Goal: Information Seeking & Learning: Compare options

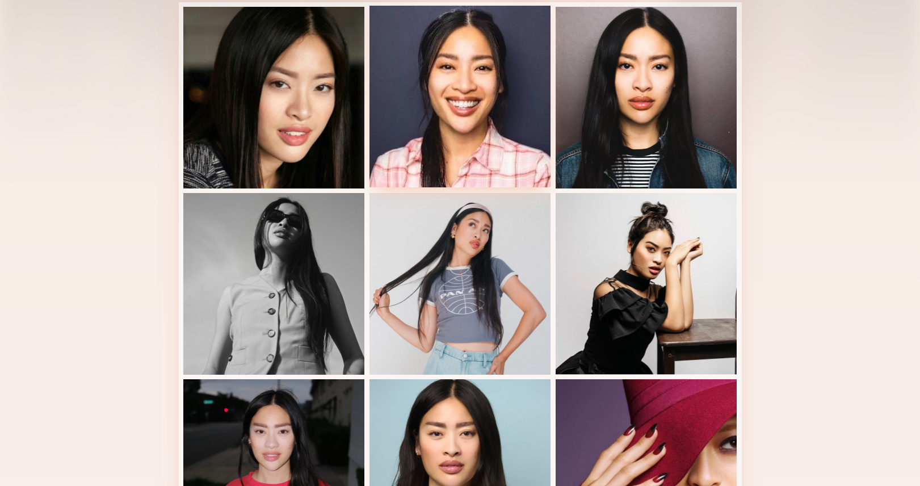
scroll to position [484, 0]
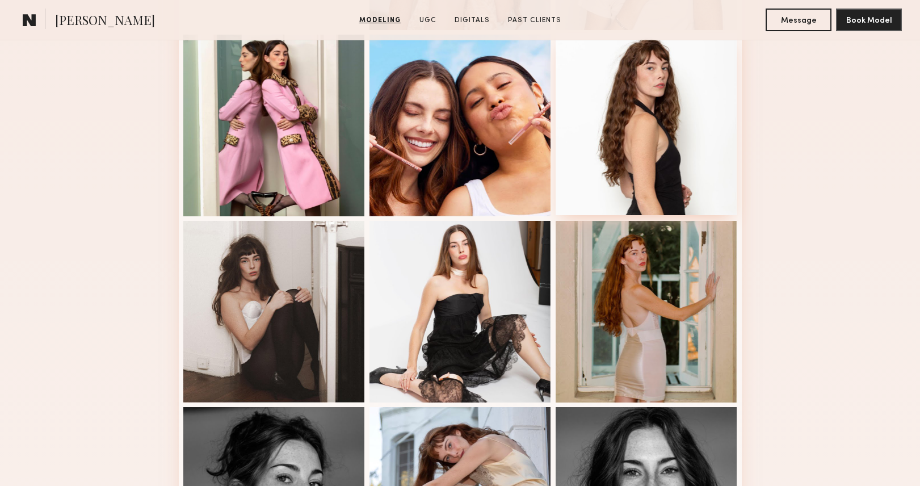
scroll to position [492, 0]
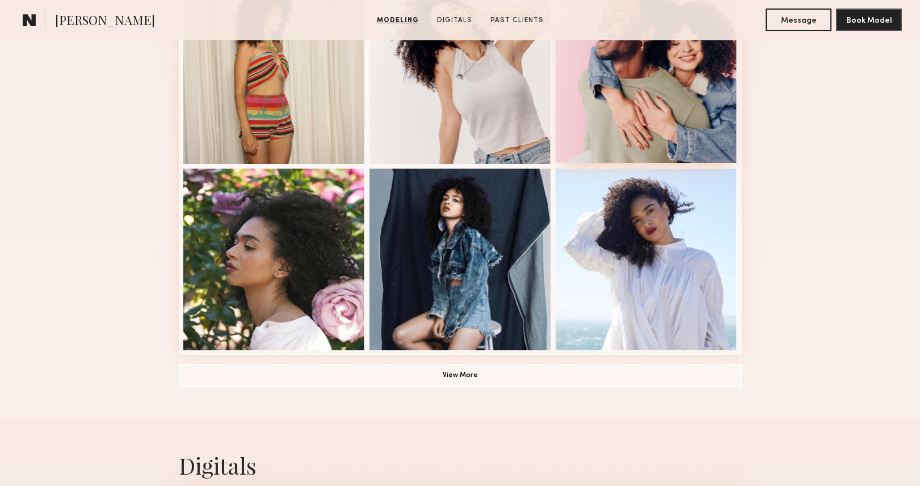
scroll to position [742, 0]
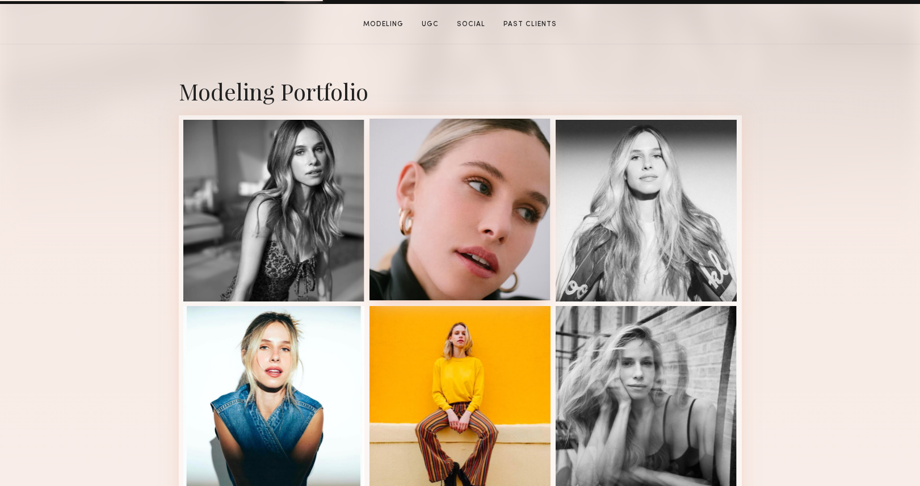
scroll to position [225, 0]
